Goal: Task Accomplishment & Management: Use online tool/utility

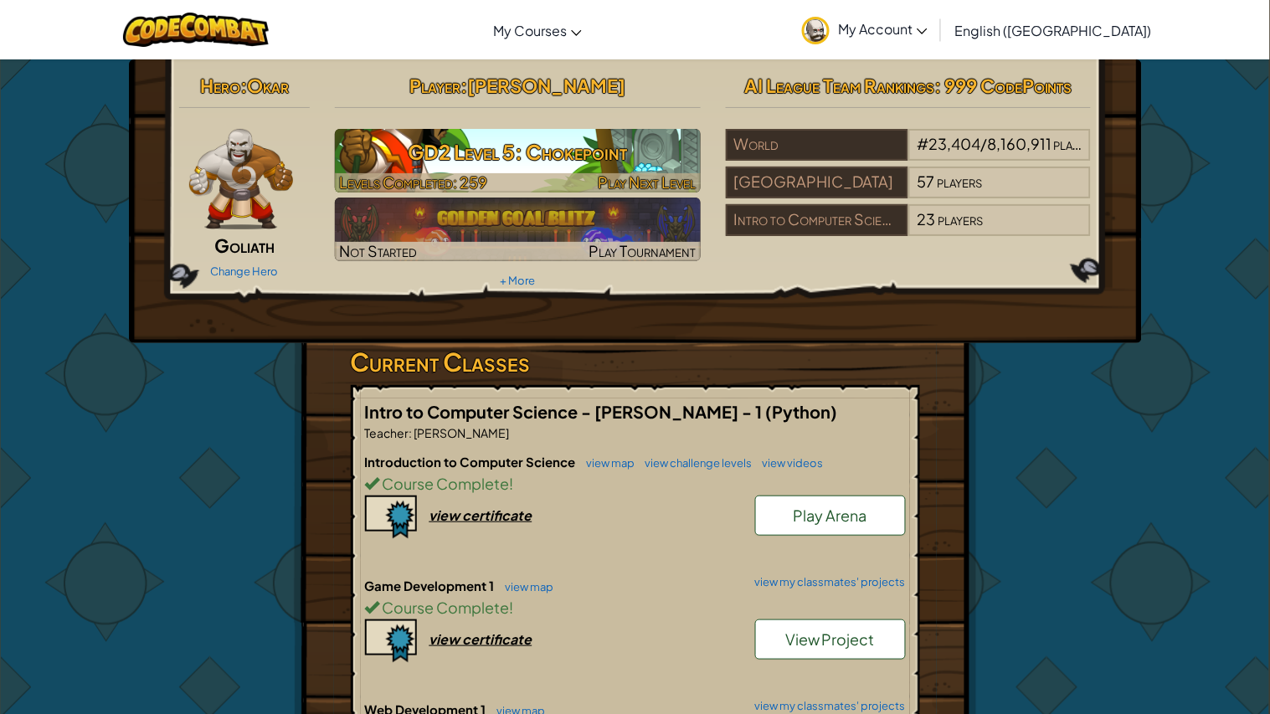
click at [471, 171] on img at bounding box center [518, 161] width 366 height 64
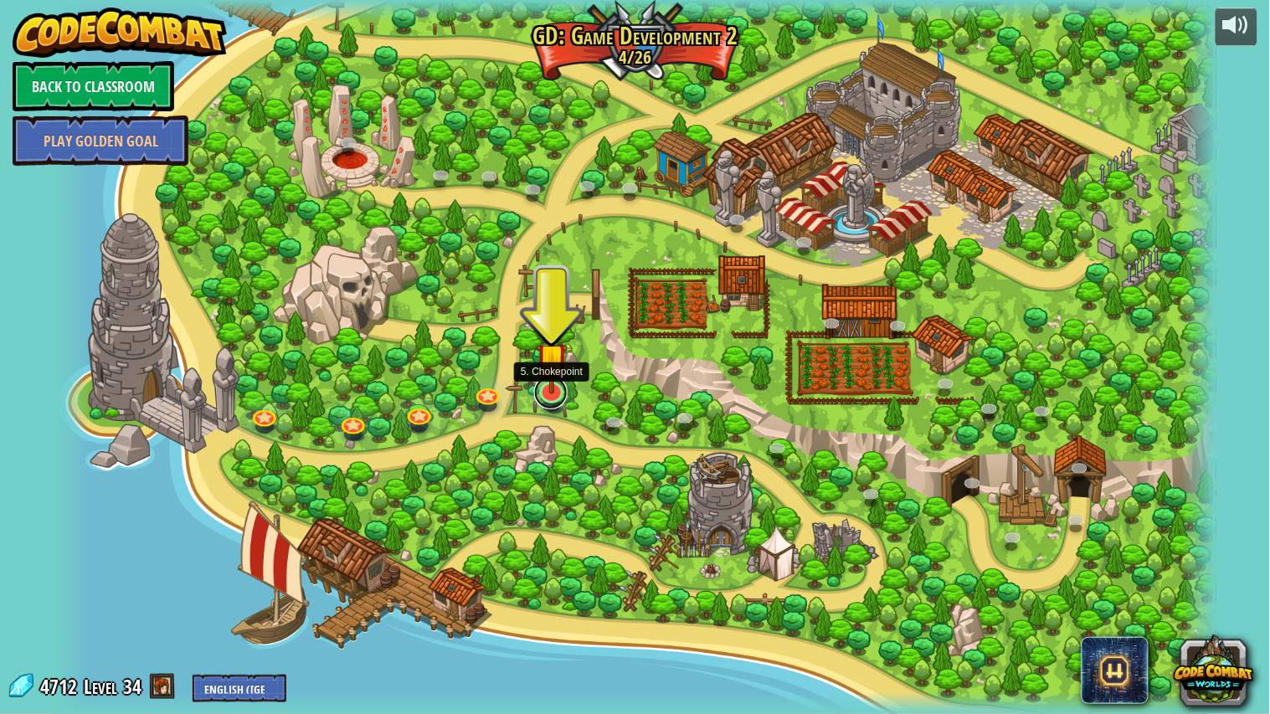
click at [549, 397] on link at bounding box center [550, 392] width 33 height 33
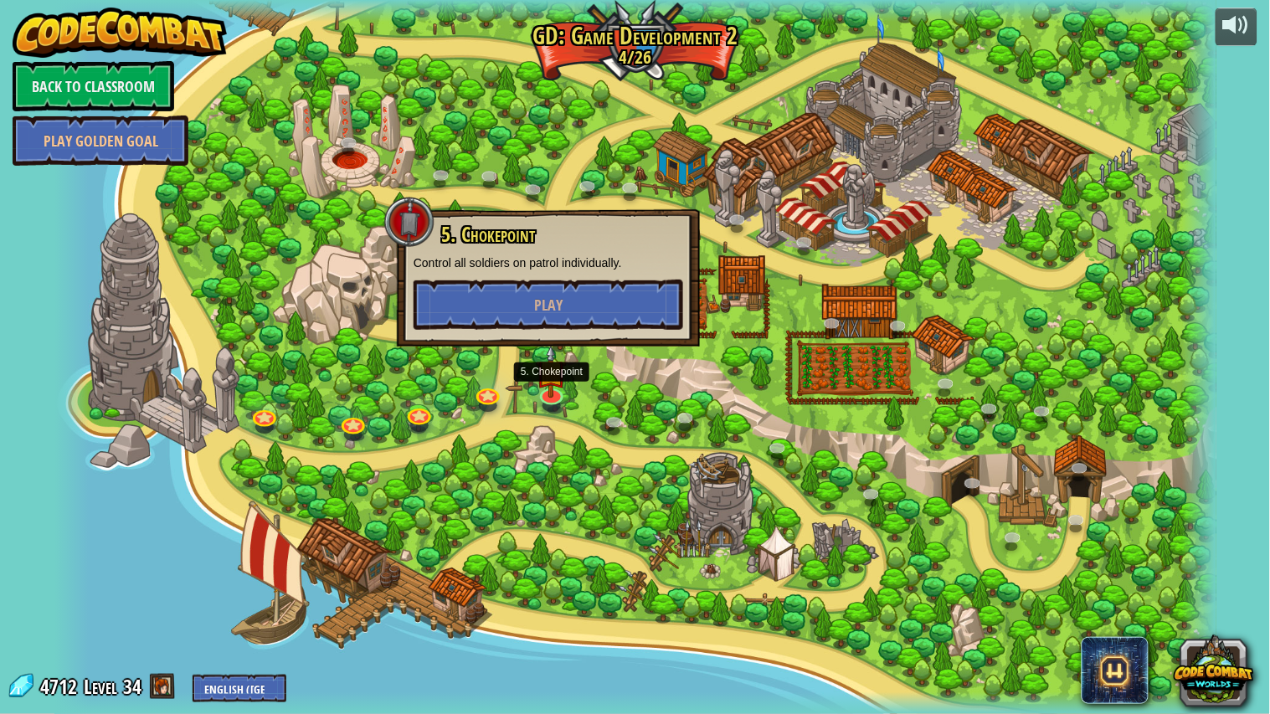
click at [619, 331] on div "5. Chokepoint Control all soldiers on patrol individually. Play" at bounding box center [548, 277] width 303 height 137
click at [625, 325] on button "Play" at bounding box center [549, 305] width 270 height 50
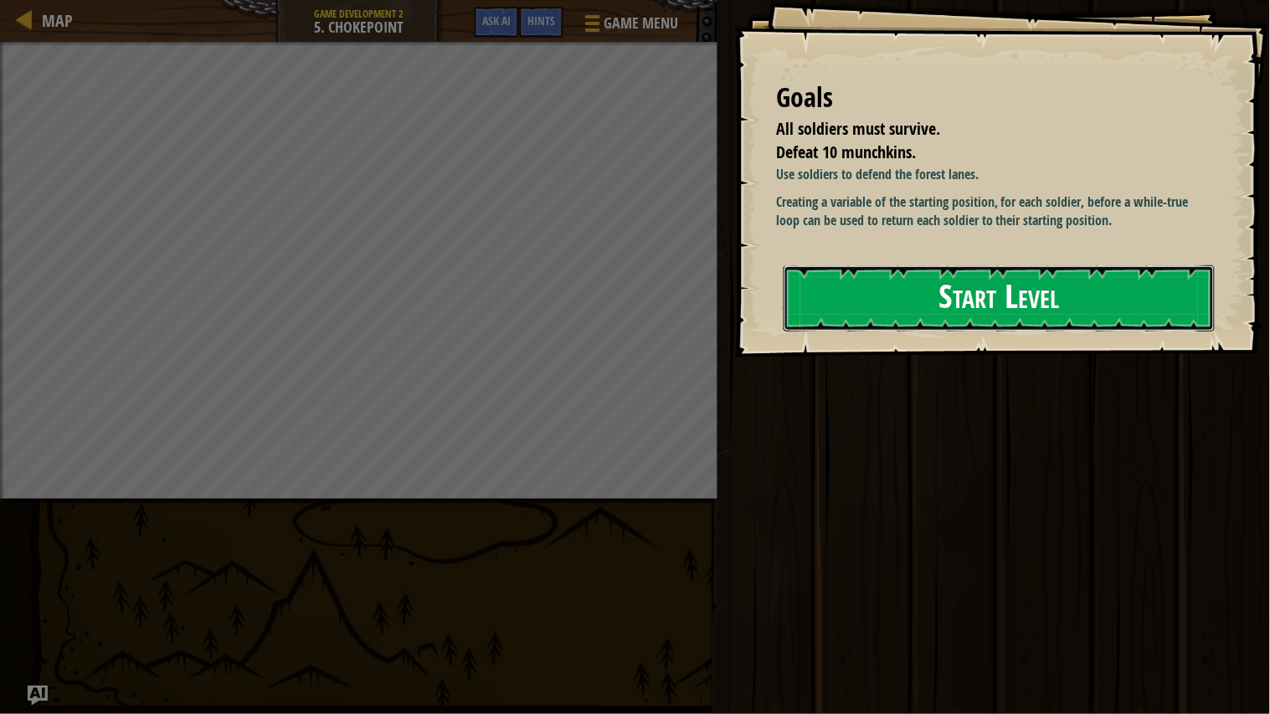
click at [852, 273] on button "Start Level" at bounding box center [999, 298] width 431 height 66
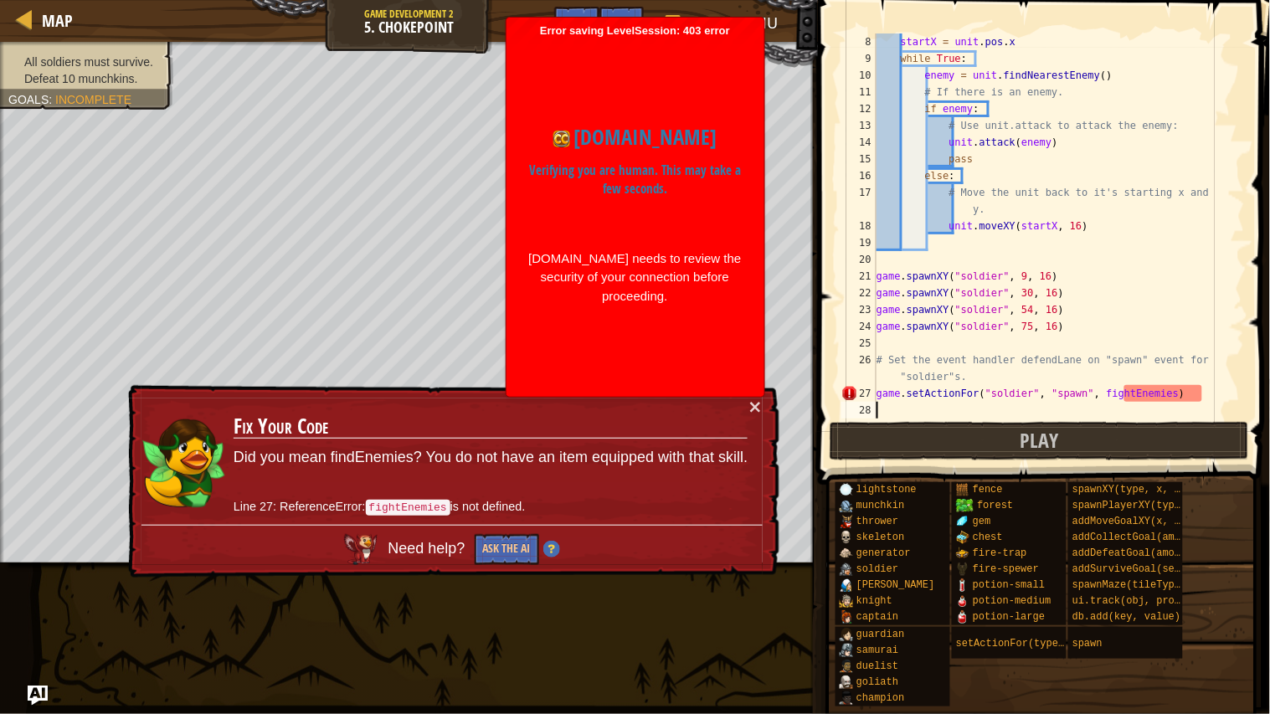
scroll to position [134, 0]
click at [747, 195] on div "codecombat.com Verifying you are human. This may take a few seconds. codecombat…" at bounding box center [635, 214] width 241 height 218
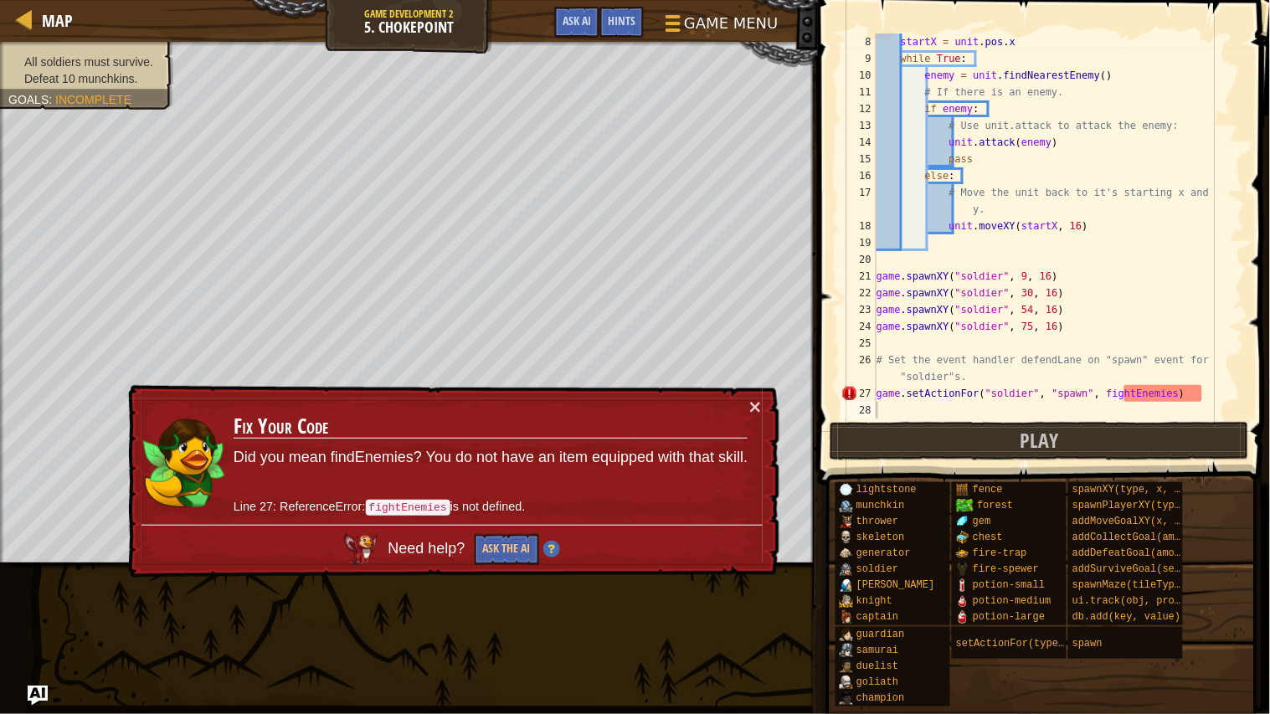
click at [1148, 394] on div "startX = unit . pos . x while True : enemy = unit . findNearestEnemy ( ) # If t…" at bounding box center [1059, 242] width 372 height 419
click at [764, 394] on div "× Fix Your Code Did you mean findEnemies? You do not have an item equipped with…" at bounding box center [452, 481] width 655 height 193
click at [763, 400] on button "×" at bounding box center [755, 408] width 15 height 18
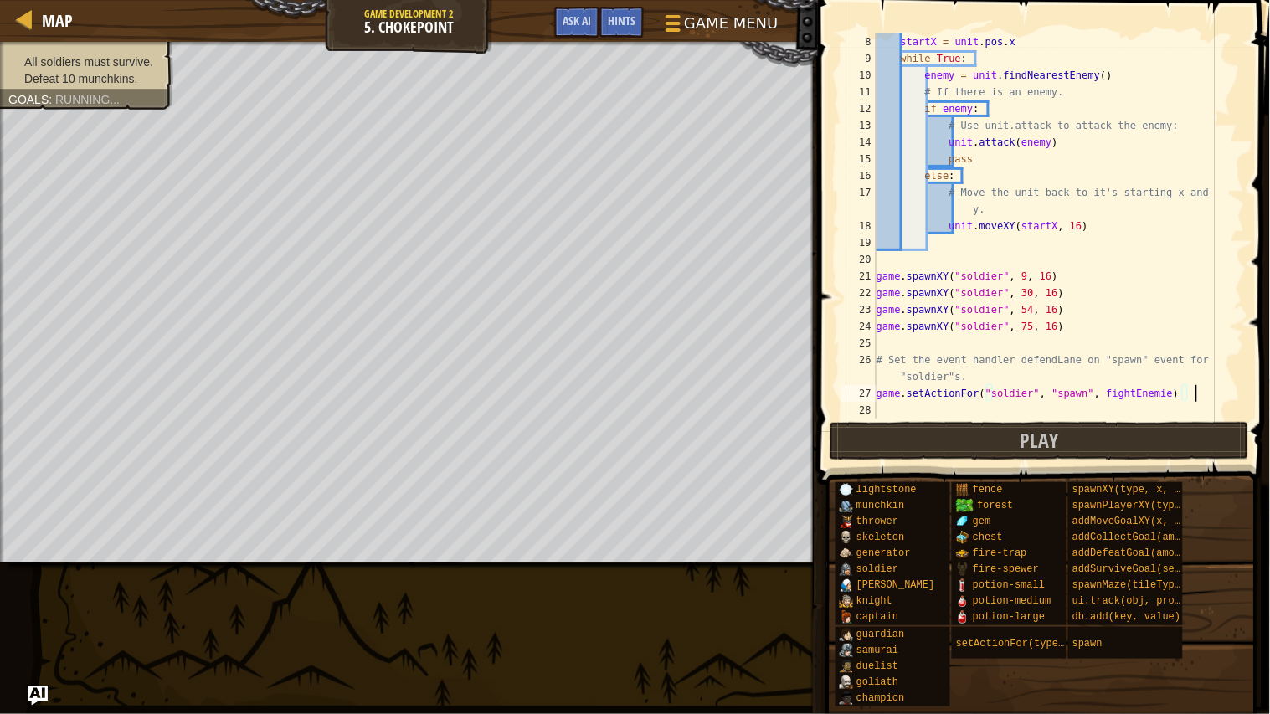
type textarea "game.setActionFor("soldier", "spawn", fightEnemies)"
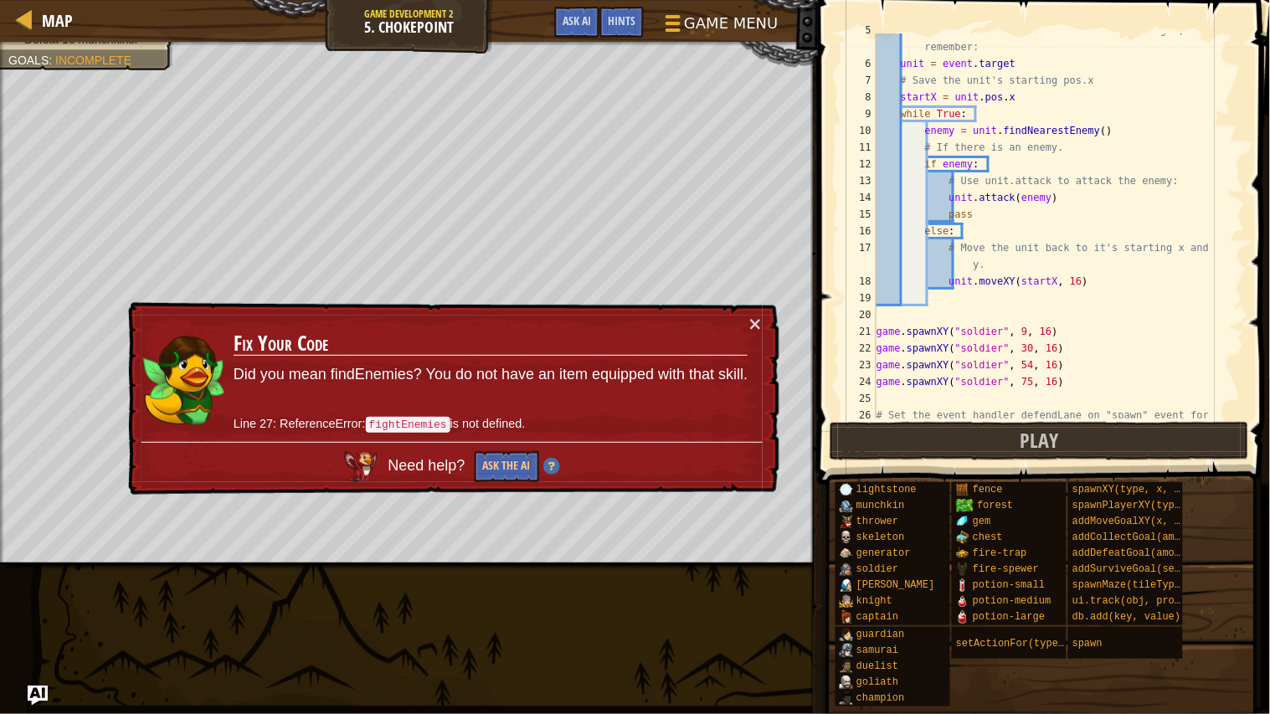
scroll to position [0, 0]
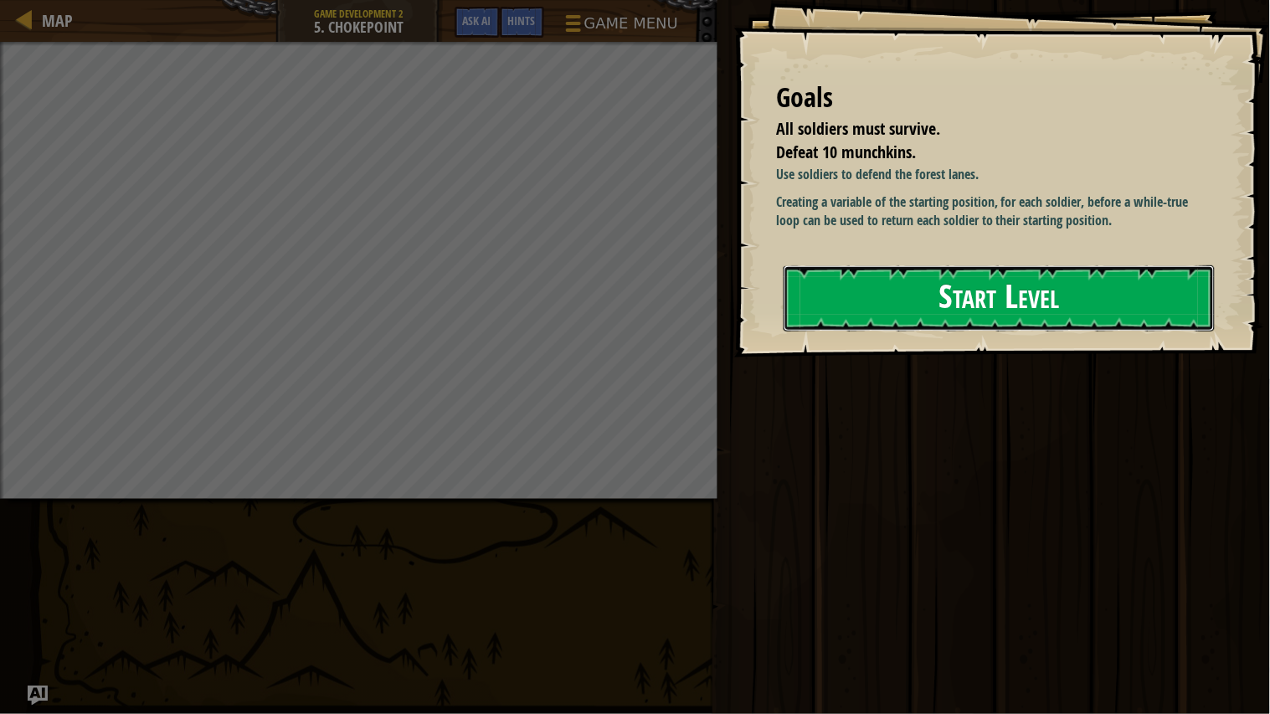
click at [821, 280] on button "Start Level" at bounding box center [999, 298] width 431 height 66
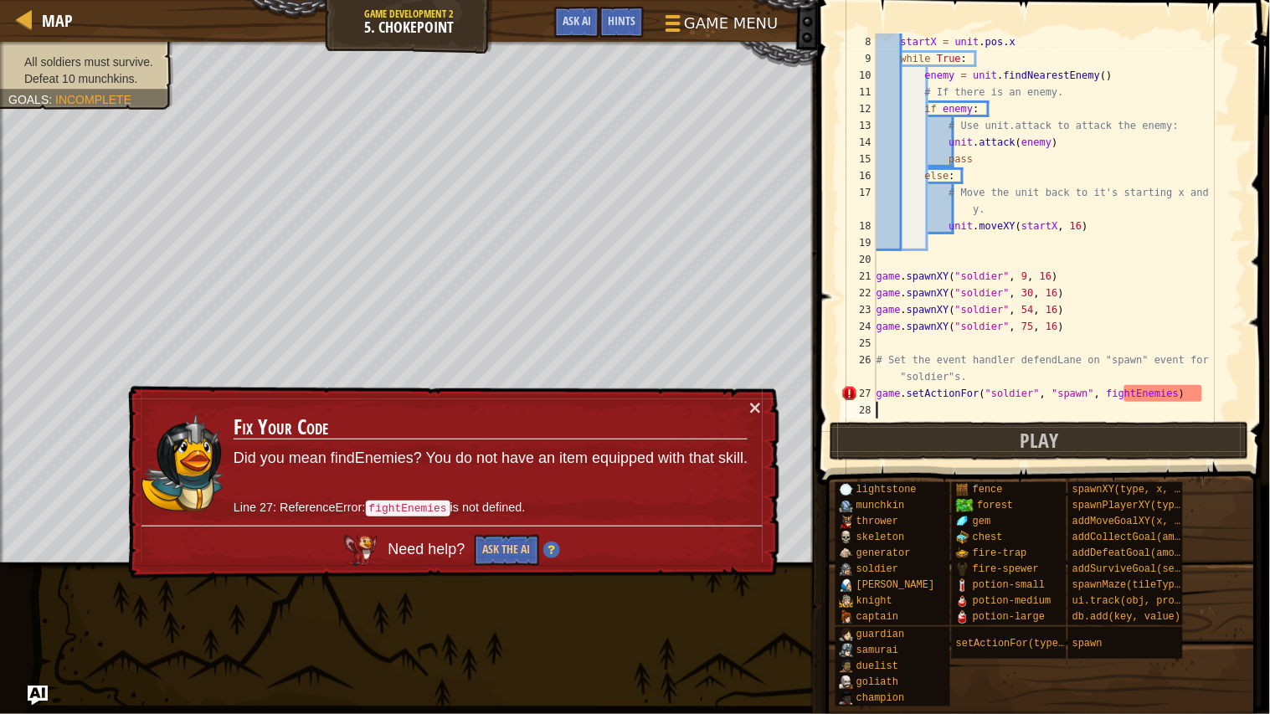
scroll to position [134, 0]
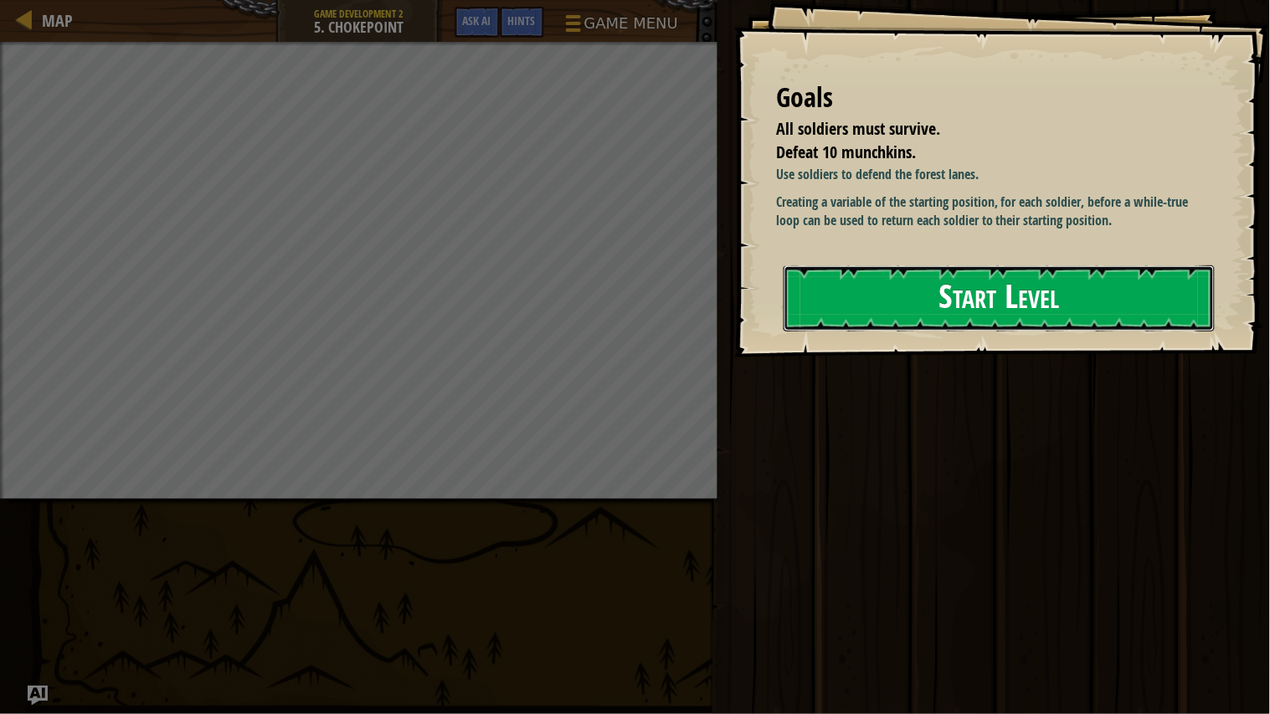
click at [1053, 280] on button "Start Level" at bounding box center [999, 298] width 431 height 66
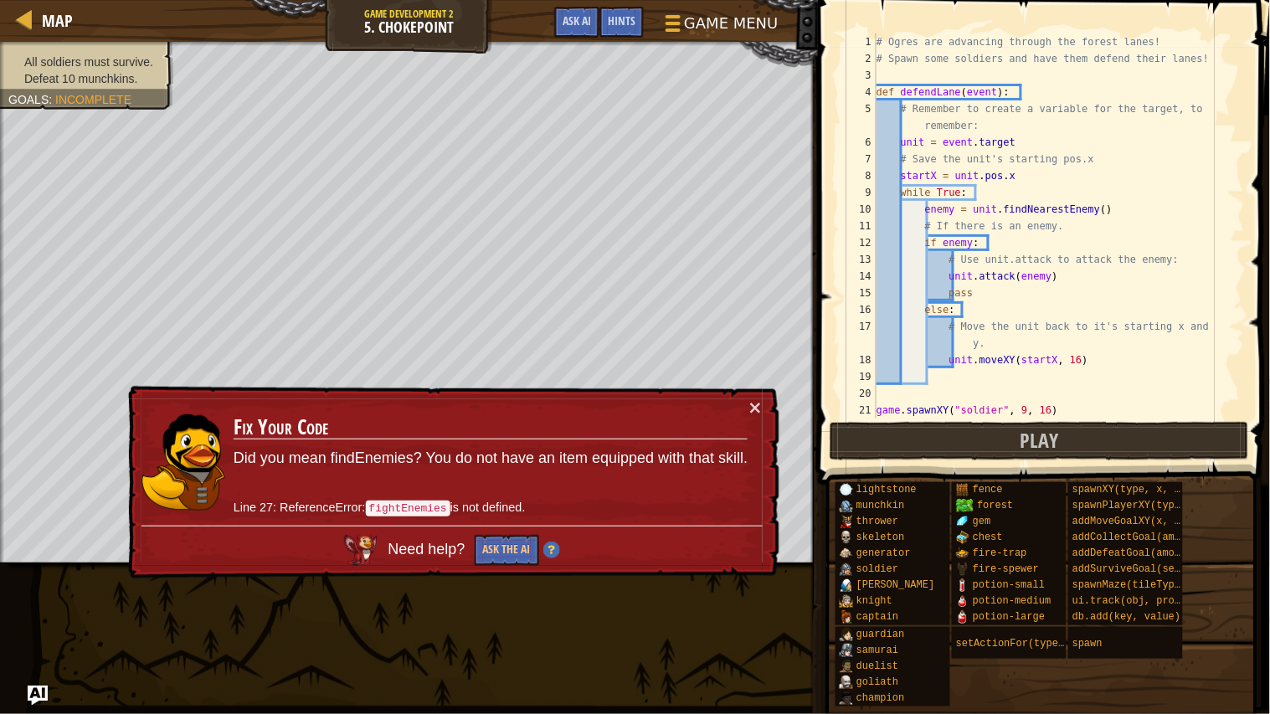
scroll to position [134, 0]
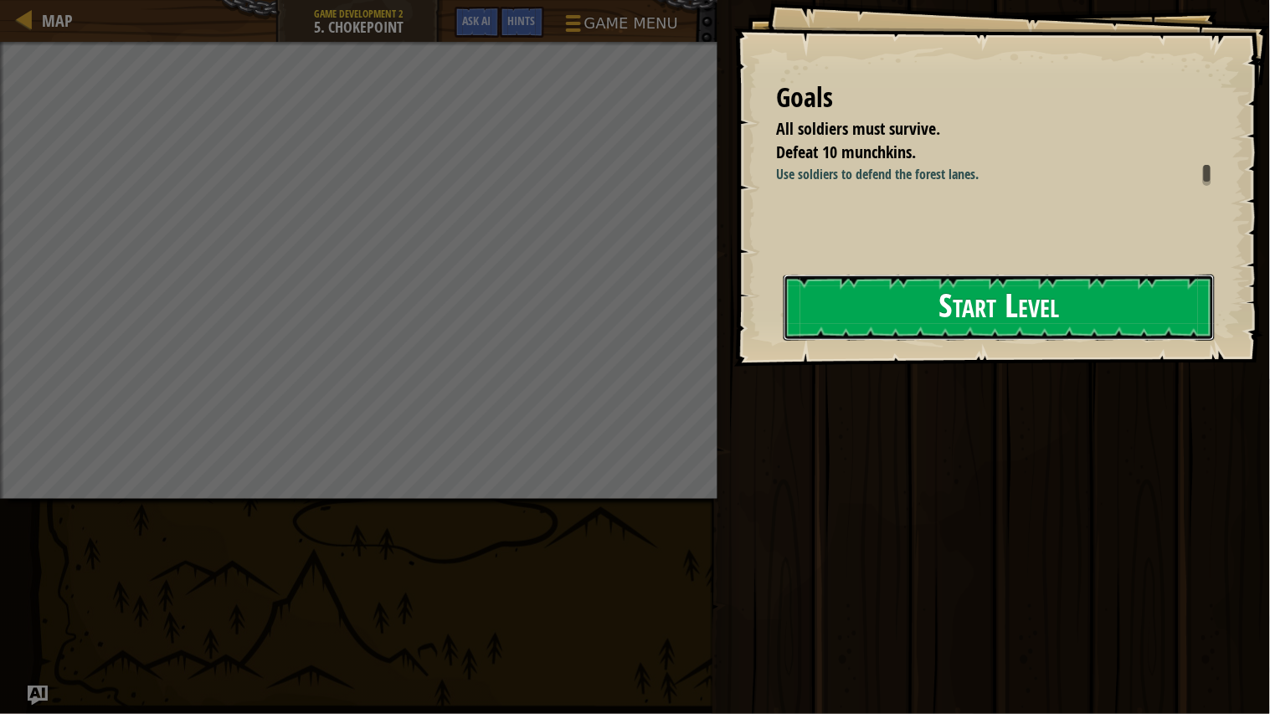
click at [872, 297] on button "Start Level" at bounding box center [999, 308] width 431 height 66
